Goal: Information Seeking & Learning: Find contact information

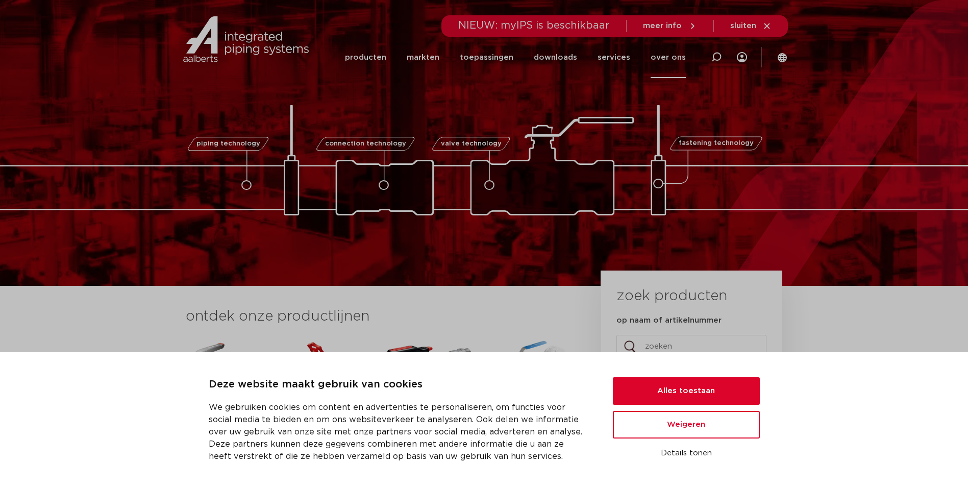
click at [667, 58] on link "over ons" at bounding box center [668, 57] width 35 height 41
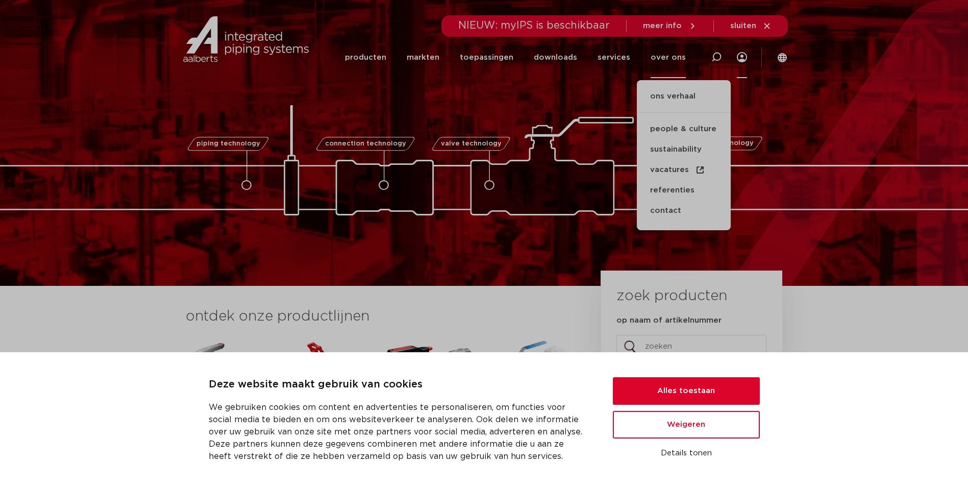
click at [740, 59] on icon at bounding box center [742, 57] width 10 height 10
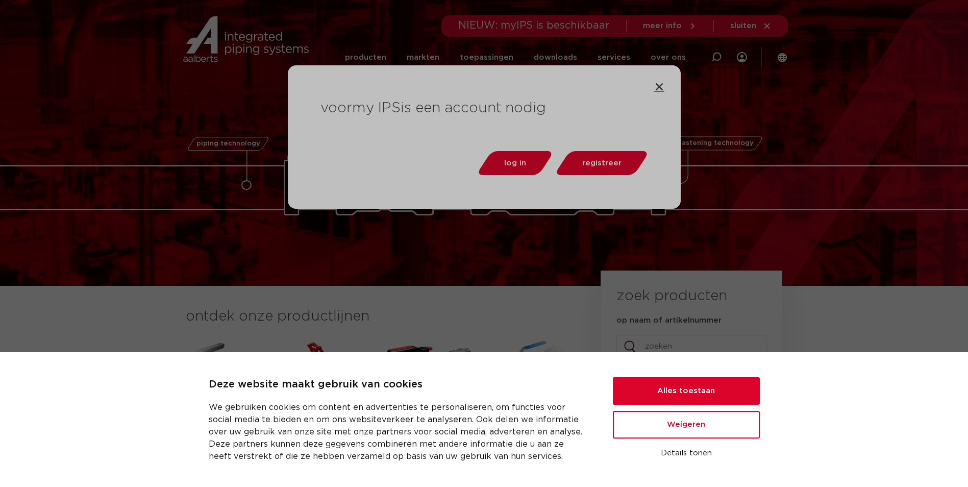
click at [659, 87] on icon "Close" at bounding box center [659, 87] width 10 height 10
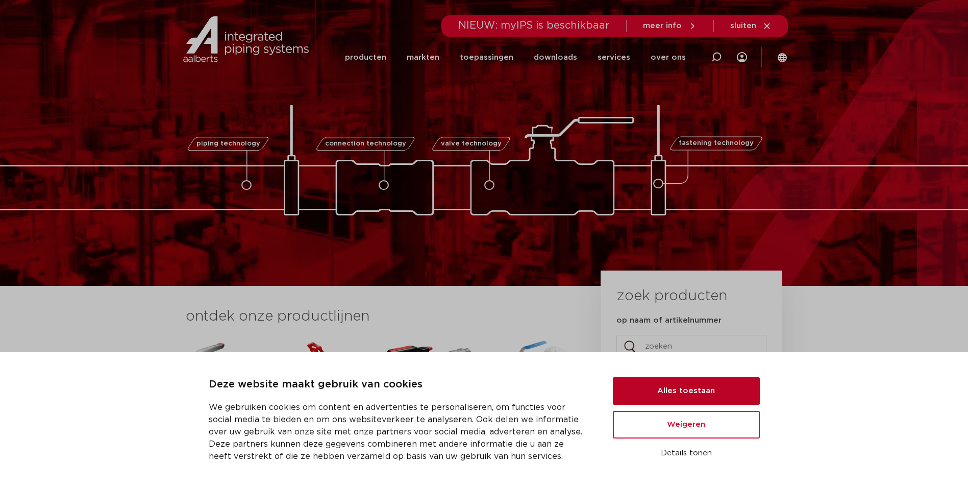
click at [706, 393] on button "Alles toestaan" at bounding box center [686, 391] width 147 height 28
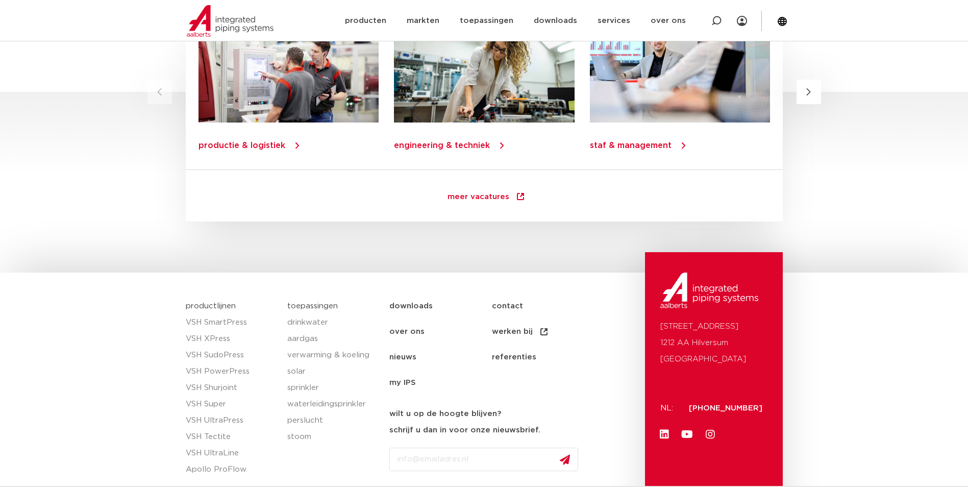
scroll to position [1450, 0]
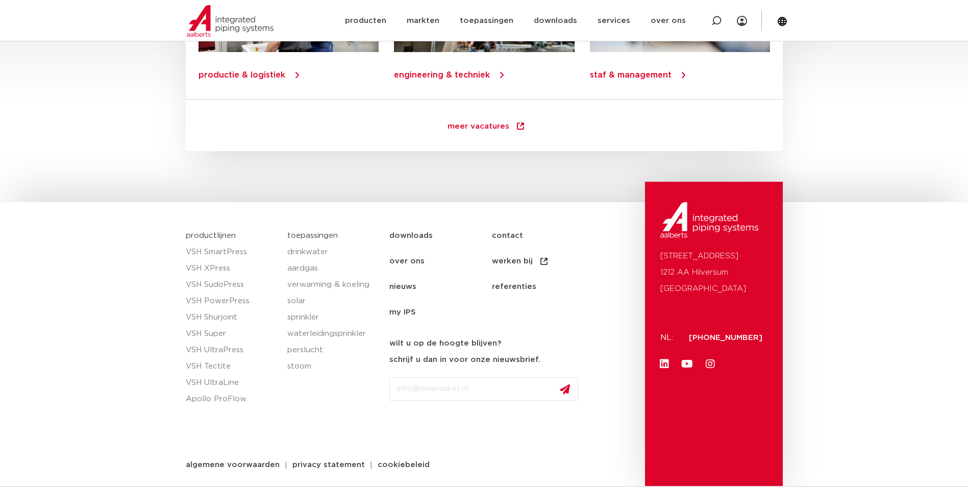
click at [507, 236] on link "contact" at bounding box center [543, 236] width 103 height 26
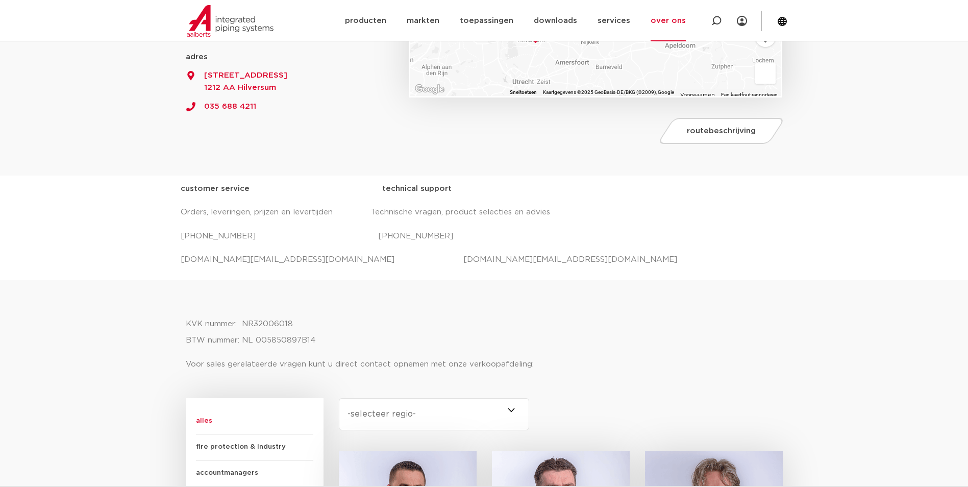
scroll to position [255, 0]
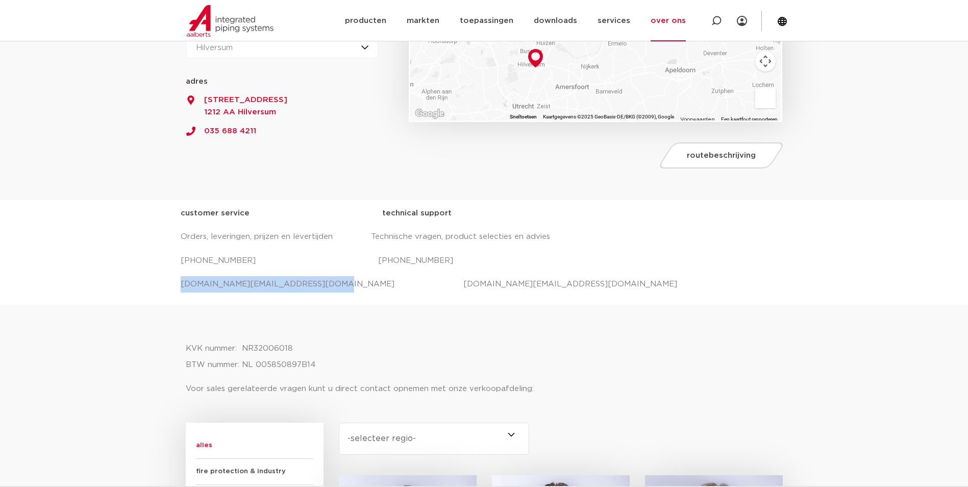
drag, startPoint x: 310, startPoint y: 283, endPoint x: 179, endPoint y: 278, distance: 131.3
click at [179, 278] on div "customer service technical support Orders, leveringen, prijzen en levertijden T…" at bounding box center [484, 252] width 968 height 105
copy p "salessupport.nl@aalberts-ips.com"
